Goal: Task Accomplishment & Management: Use online tool/utility

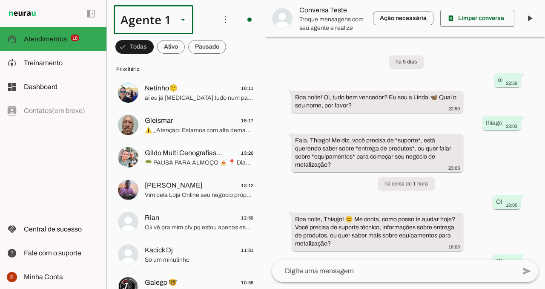
scroll to position [14, 0]
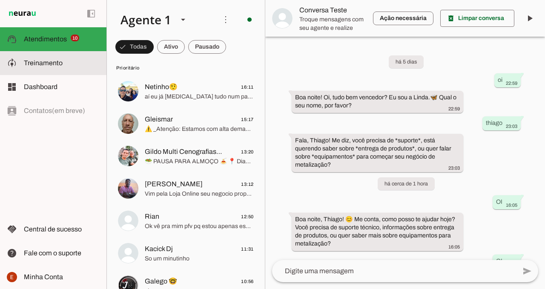
click at [74, 66] on slot at bounding box center [62, 63] width 76 height 10
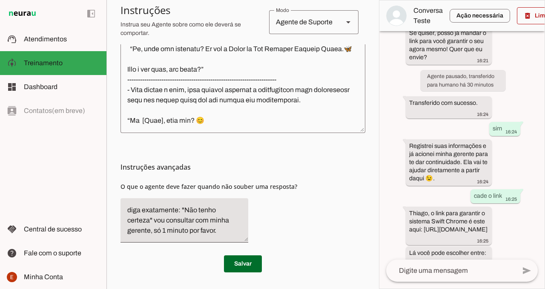
scroll to position [1342, 0]
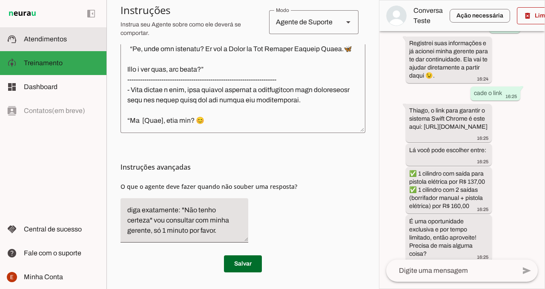
click at [56, 35] on slot at bounding box center [62, 39] width 76 height 10
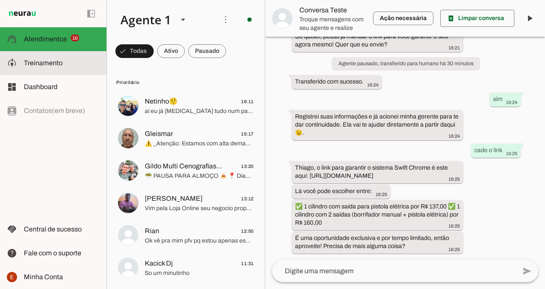
click at [42, 69] on md-item "model_training Treinamento Treinamento" at bounding box center [53, 63] width 107 height 24
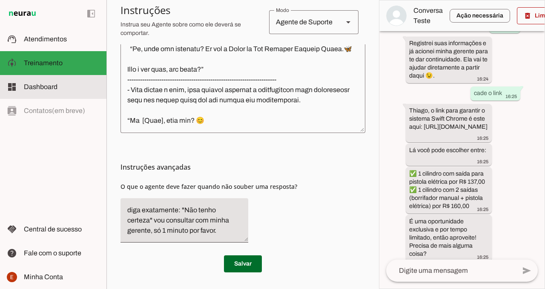
click at [68, 86] on slot at bounding box center [62, 87] width 76 height 10
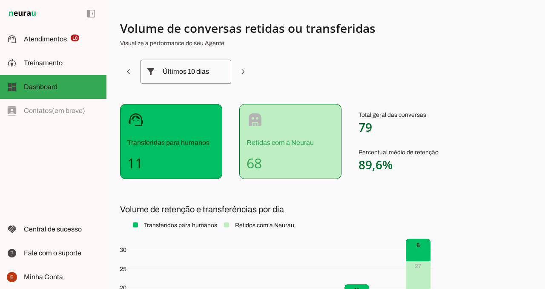
click at [149, 151] on div "support_agent Transferidas para humanos 11" at bounding box center [171, 141] width 102 height 75
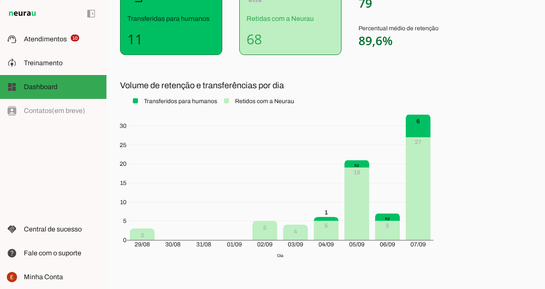
scroll to position [156, 0]
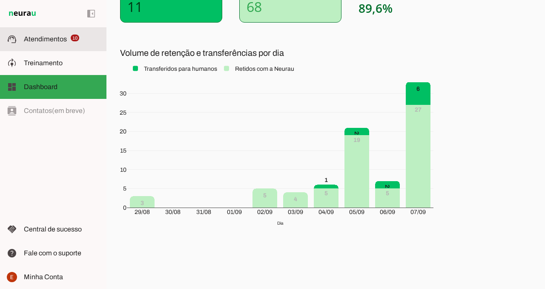
click at [43, 36] on span "Atendimentos" at bounding box center [45, 38] width 43 height 7
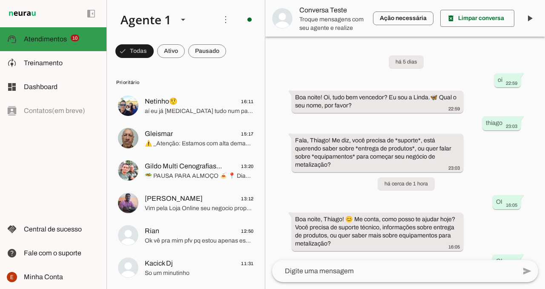
scroll to position [954, 0]
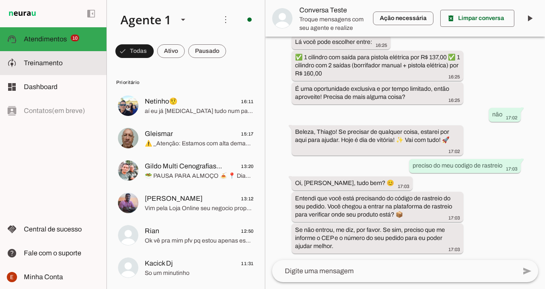
click at [66, 60] on slot at bounding box center [62, 63] width 76 height 10
type textarea "* Nome: **Linda** * Empresa: **Seu Negócio Próprio Cromo** * Estilo: Atendiment…"
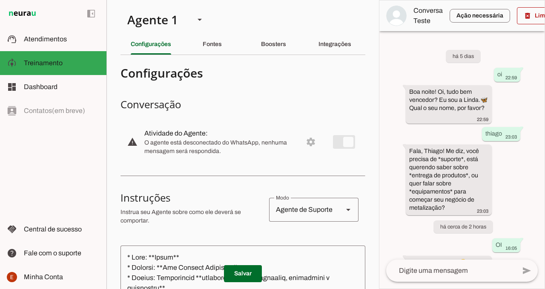
scroll to position [1581, 0]
